Goal: Information Seeking & Learning: Learn about a topic

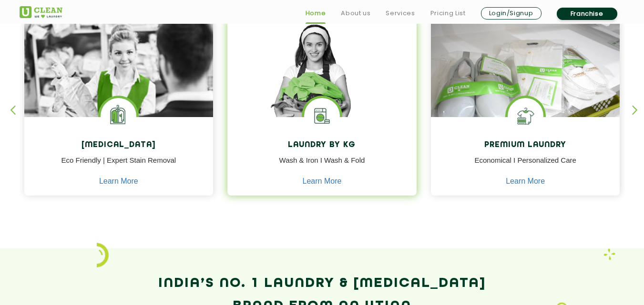
scroll to position [477, 0]
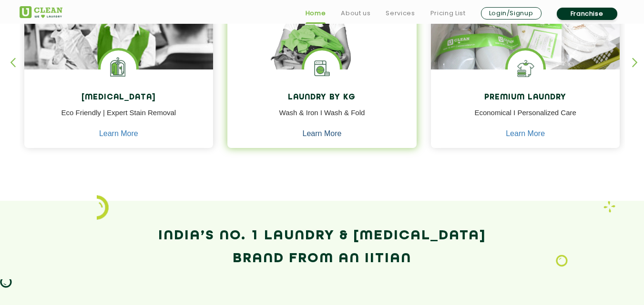
click at [322, 136] on link "Learn More" at bounding box center [322, 134] width 39 height 9
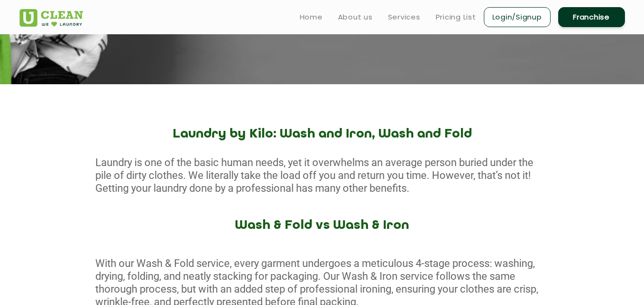
scroll to position [238, 0]
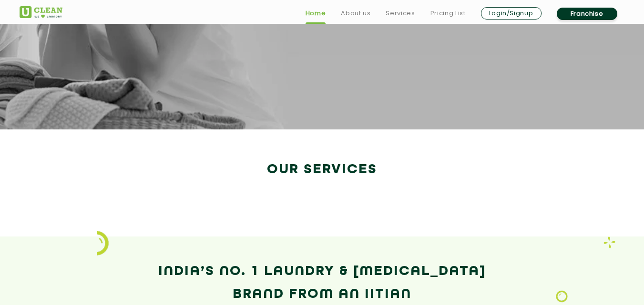
scroll to position [477, 0]
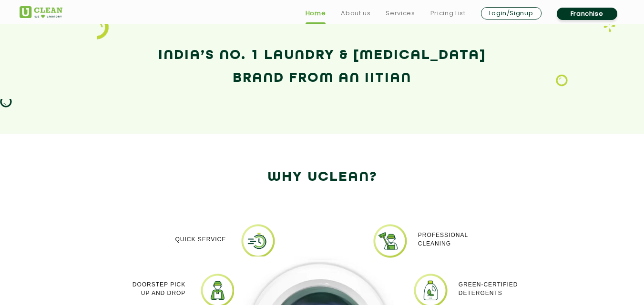
scroll to position [372, 0]
